Goal: Information Seeking & Learning: Understand process/instructions

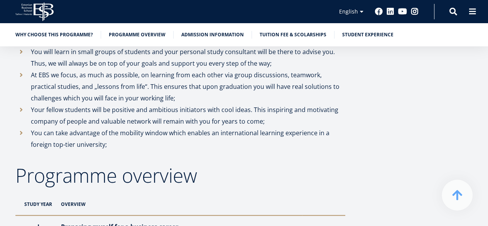
scroll to position [694, 0]
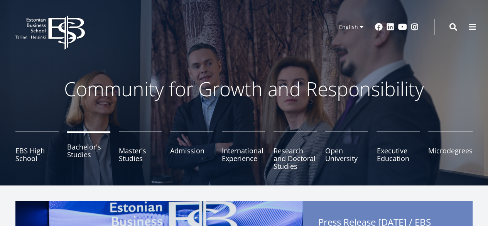
click at [96, 149] on link "Bachelor's Studies" at bounding box center [88, 150] width 43 height 39
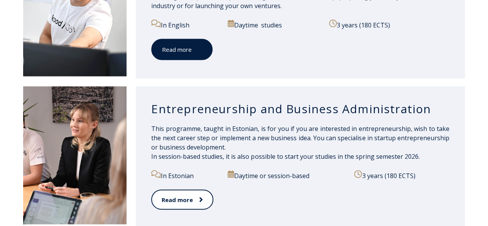
scroll to position [733, 0]
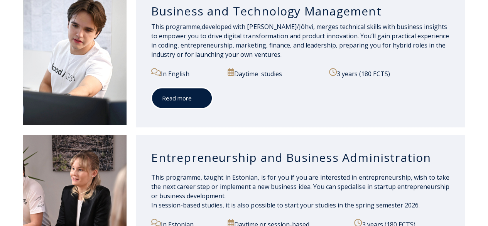
click at [180, 91] on link "Read more" at bounding box center [181, 98] width 61 height 21
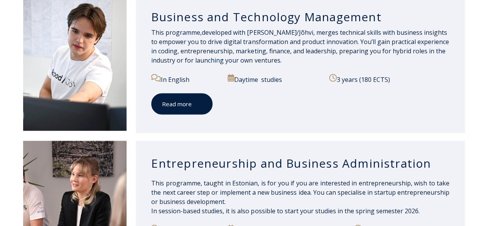
scroll to position [689, 0]
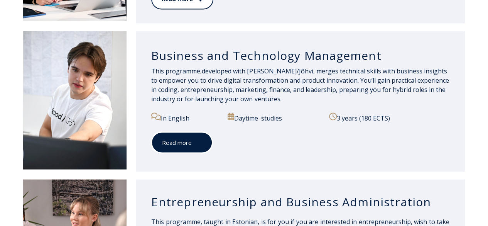
click at [191, 137] on link "Read more" at bounding box center [181, 142] width 61 height 21
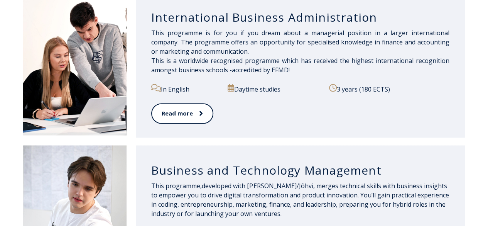
scroll to position [531, 0]
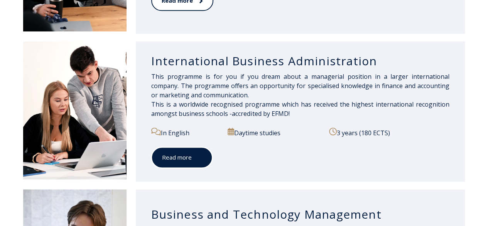
click at [174, 156] on link "Read more" at bounding box center [181, 157] width 61 height 21
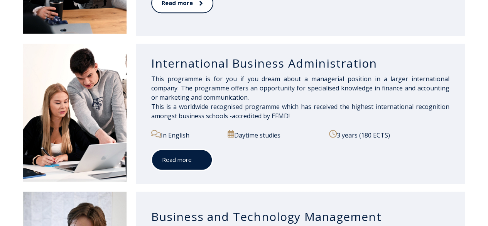
click at [185, 153] on link "Read more" at bounding box center [181, 159] width 61 height 21
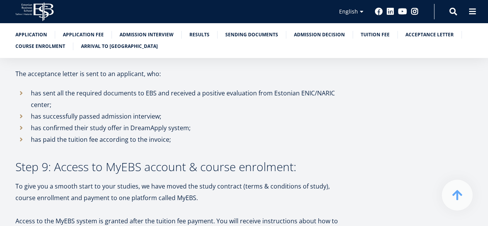
scroll to position [2045, 0]
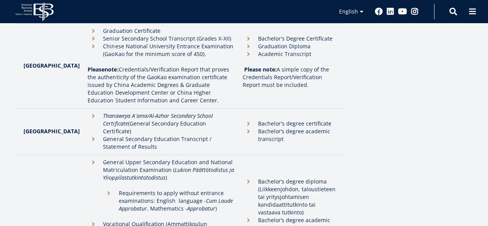
scroll to position [887, 0]
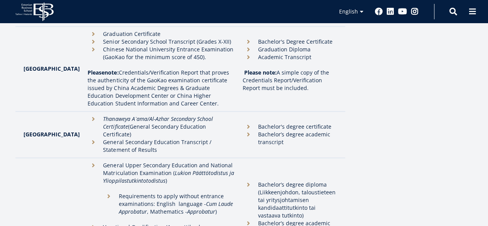
click at [103, 192] on li "Requirements to apply without entrance examinations: English language - Cum Lau…" at bounding box center [169, 207] width 132 height 31
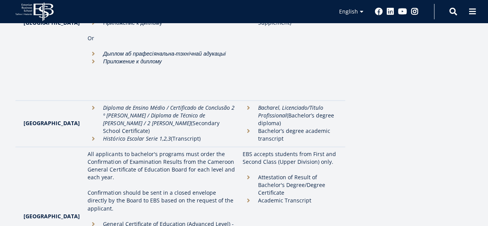
scroll to position [556, 0]
